Goal: Task Accomplishment & Management: Manage account settings

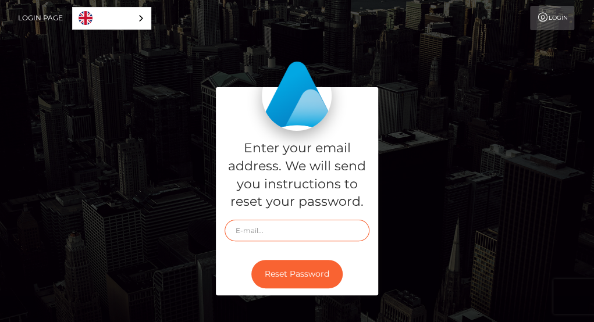
click at [254, 221] on input "text" at bounding box center [298, 231] width 146 height 22
type input "[EMAIL_ADDRESS][DOMAIN_NAME]"
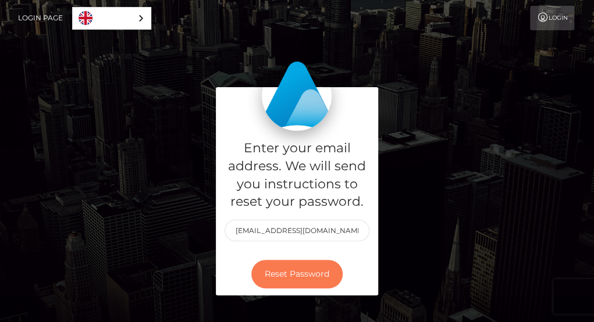
click at [304, 276] on button "Reset Password" at bounding box center [296, 274] width 91 height 29
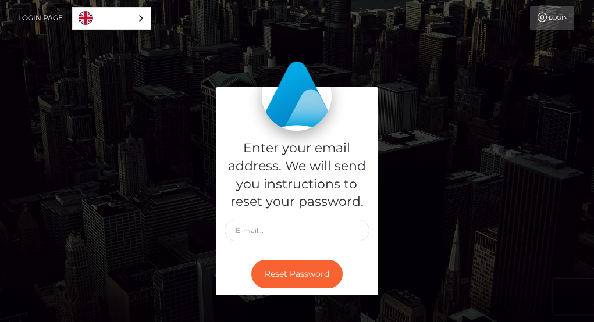
click at [252, 237] on input "text" at bounding box center [298, 231] width 146 height 22
type input "brendaodoyo28@gmail.com"
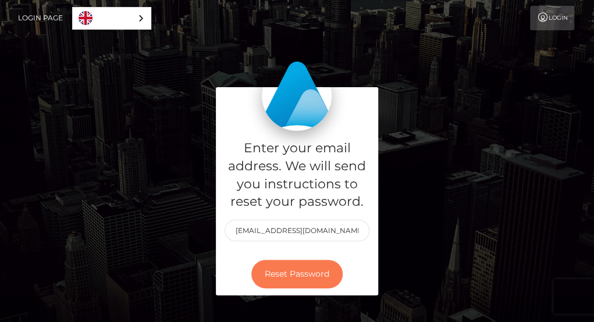
click at [281, 270] on button "Reset Password" at bounding box center [296, 274] width 91 height 29
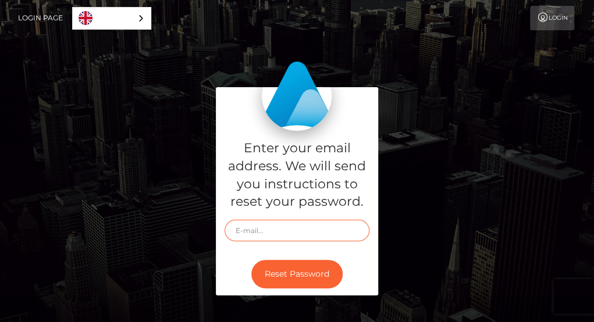
click at [276, 233] on input "text" at bounding box center [298, 231] width 146 height 22
type input "brendaodoyo28@gmail.com"
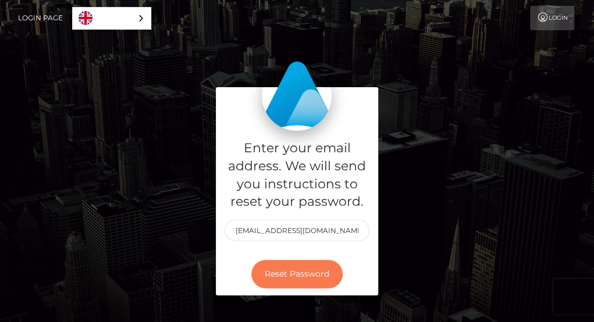
click at [304, 282] on button "Reset Password" at bounding box center [296, 274] width 91 height 29
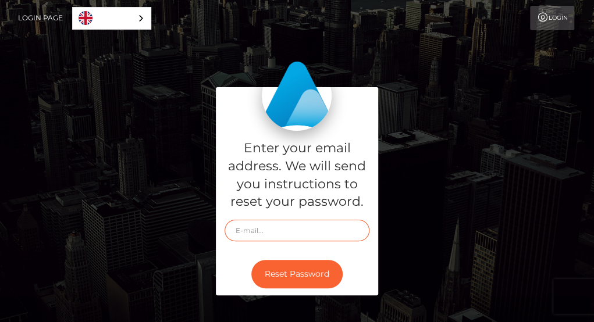
click at [241, 226] on input "text" at bounding box center [298, 231] width 146 height 22
type input "brendaodoyo28@gmail.com"
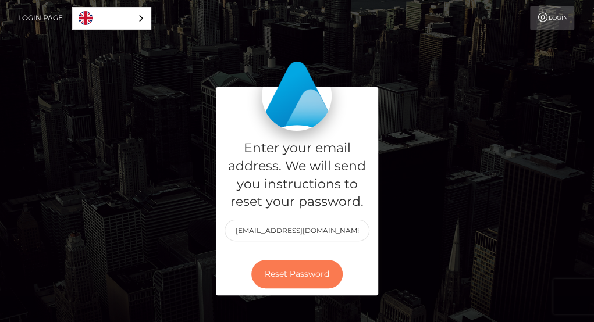
click at [318, 279] on button "Reset Password" at bounding box center [296, 274] width 91 height 29
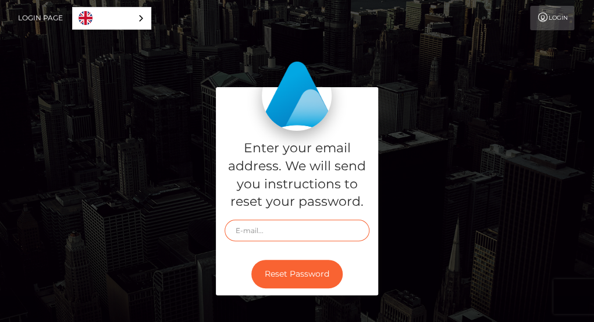
click at [274, 228] on input "text" at bounding box center [298, 231] width 146 height 22
type input "[EMAIL_ADDRESS][DOMAIN_NAME]"
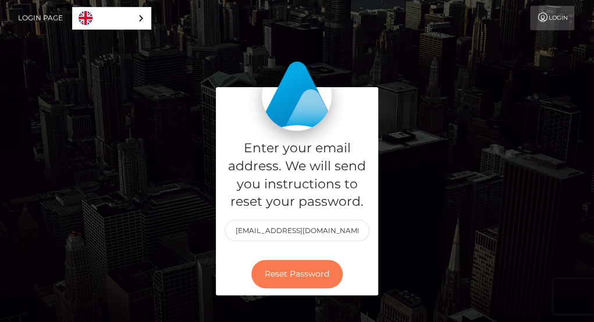
click at [313, 282] on button "Reset Password" at bounding box center [296, 274] width 91 height 29
